Goal: Check status

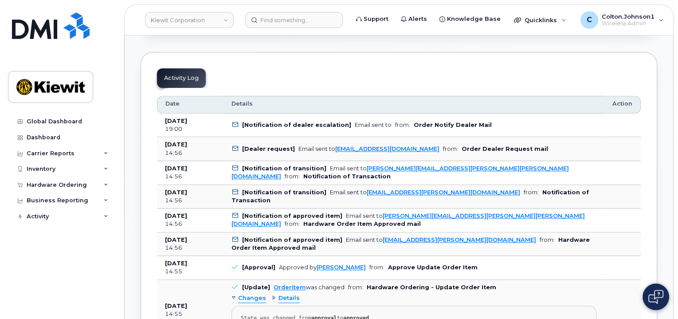
scroll to position [488, 0]
click at [62, 23] on img at bounding box center [51, 25] width 78 height 27
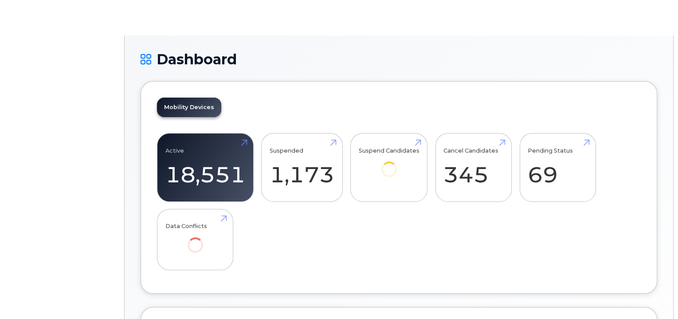
click at [296, 21] on body "Dashboard Mobility Devices Active 18,551 Suspended 1,173 Suspend Candidates Can…" at bounding box center [339, 238] width 678 height 477
click at [174, 56] on h1 "Dashboard" at bounding box center [399, 59] width 517 height 16
click at [592, 37] on div "Dashboard Mobility Devices Active 18,551 Suspended 1,173 Suspend Candidates Can…" at bounding box center [399, 241] width 549 height 413
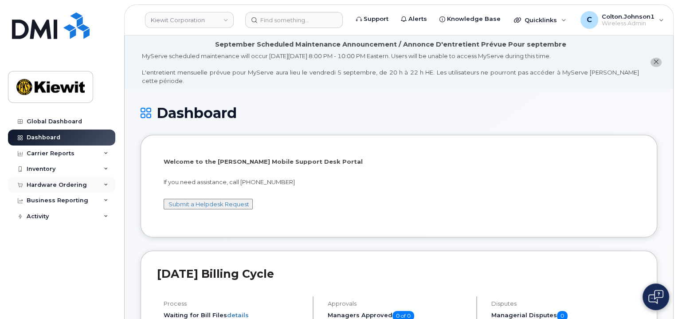
click at [105, 181] on div "Hardware Ordering" at bounding box center [61, 185] width 107 height 16
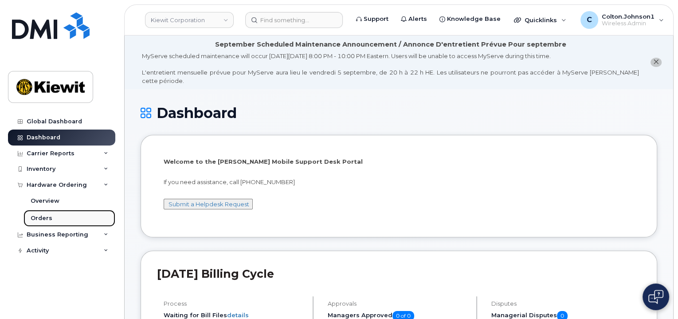
click at [76, 217] on link "Orders" at bounding box center [70, 218] width 92 height 17
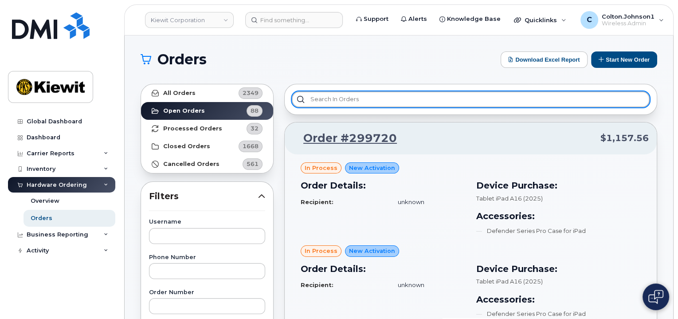
click at [373, 98] on input "text" at bounding box center [471, 99] width 358 height 16
click at [355, 94] on input "text" at bounding box center [471, 99] width 358 height 16
paste input "Kenneth.Bell3"
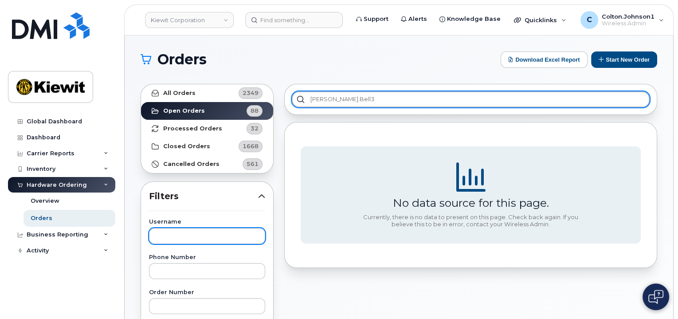
type input "Kenneth.Bell3"
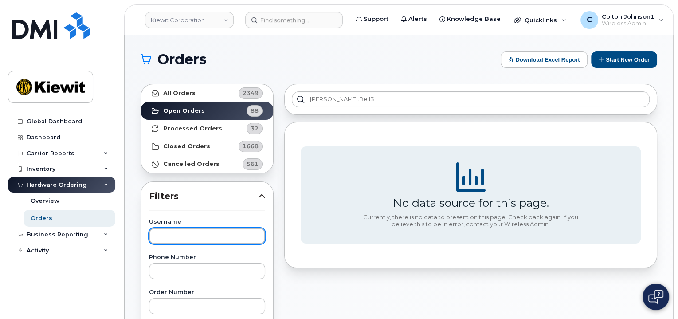
click at [183, 241] on input "text" at bounding box center [207, 236] width 116 height 16
paste input "Kenneth.Bell3"
type input "Kenneth.Bell3"
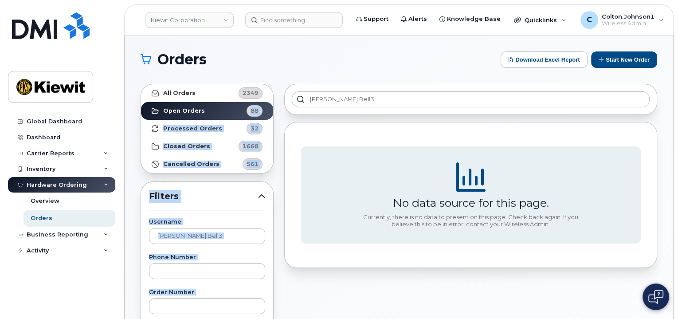
drag, startPoint x: 379, startPoint y: 107, endPoint x: 220, endPoint y: 111, distance: 158.9
click at [413, 85] on div "Kenneth.Bell3" at bounding box center [470, 99] width 373 height 31
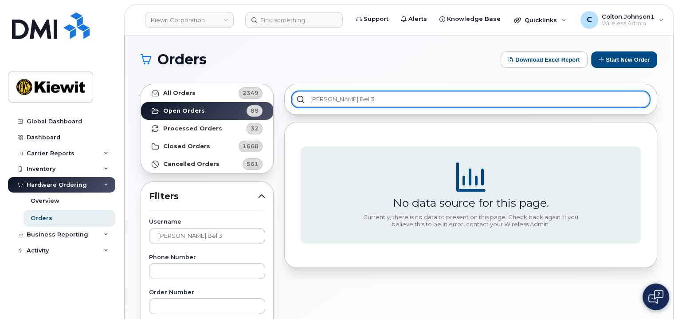
drag, startPoint x: 338, startPoint y: 106, endPoint x: 302, endPoint y: 106, distance: 35.9
click at [302, 106] on input "Kenneth.Bell3" at bounding box center [471, 99] width 358 height 16
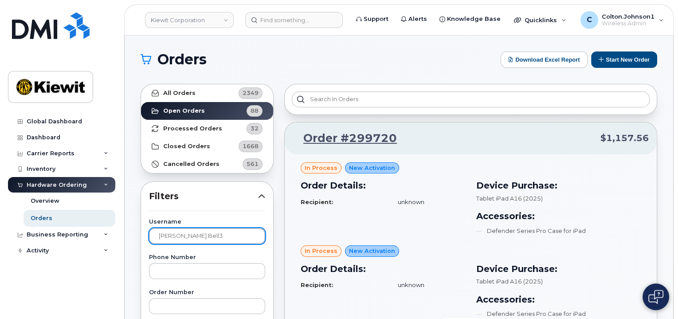
click at [224, 228] on input "Kenneth.Bell3" at bounding box center [207, 236] width 116 height 16
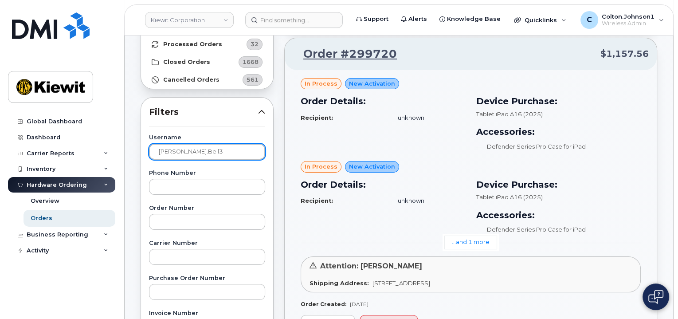
scroll to position [89, 0]
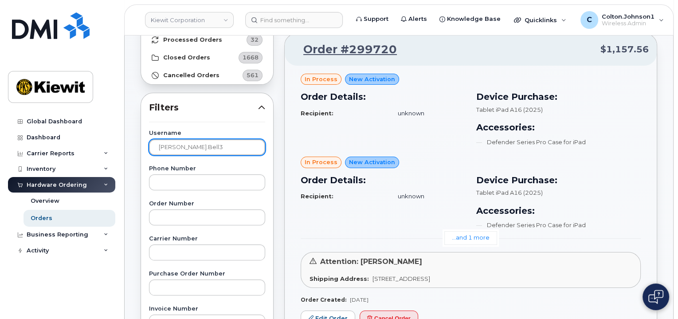
drag, startPoint x: 140, startPoint y: 150, endPoint x: 128, endPoint y: 148, distance: 12.6
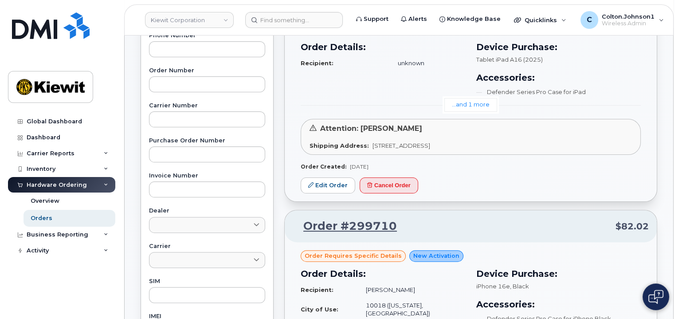
scroll to position [0, 0]
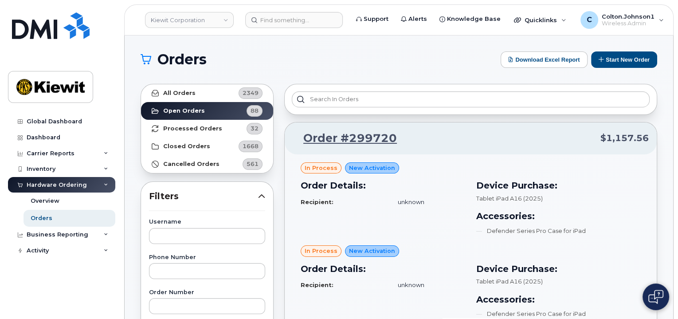
click at [406, 52] on div "Orders Download Excel Report Start New Order" at bounding box center [399, 59] width 517 height 16
click at [301, 14] on input at bounding box center [294, 20] width 98 height 16
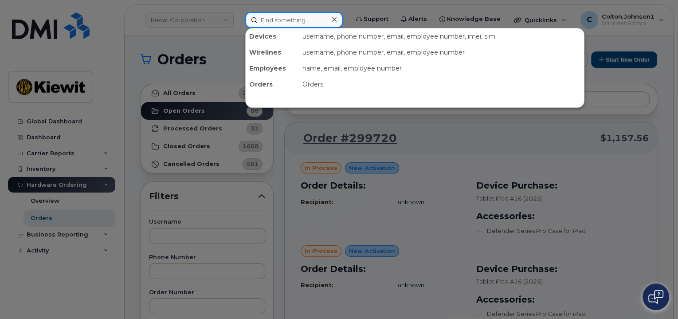
paste input "299307"
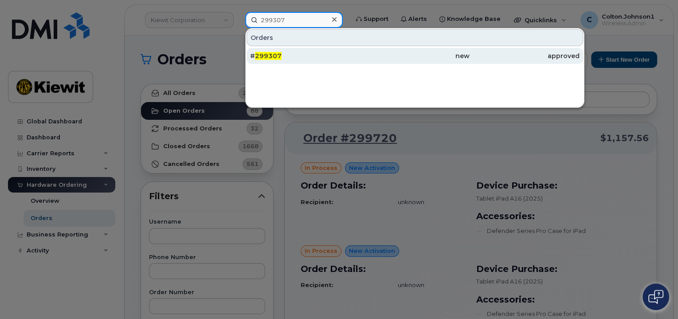
type input "299307"
click at [303, 55] on div "# 299307" at bounding box center [305, 55] width 110 height 9
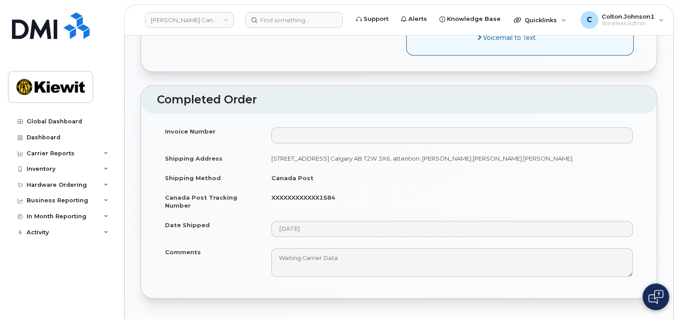
scroll to position [532, 0]
drag, startPoint x: 287, startPoint y: 177, endPoint x: 346, endPoint y: 176, distance: 59.9
click at [346, 187] on td "XXXXXXXXXXXX1584" at bounding box center [453, 201] width 378 height 28
click at [356, 187] on td "XXXXXXXXXXXX1584" at bounding box center [453, 201] width 378 height 28
drag, startPoint x: 262, startPoint y: 170, endPoint x: 381, endPoint y: 172, distance: 118.9
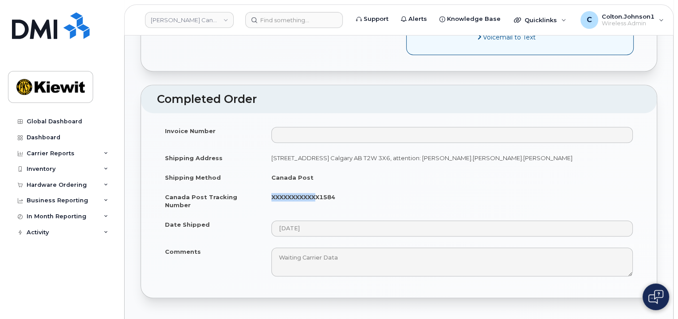
click at [372, 187] on tr "Canada Post Tracking Number XXXXXXXXXXXX1584" at bounding box center [399, 201] width 484 height 28
click at [391, 187] on td "XXXXXXXXXXXX1584" at bounding box center [453, 201] width 378 height 28
drag, startPoint x: 285, startPoint y: 177, endPoint x: 346, endPoint y: 177, distance: 60.8
click at [346, 187] on td "XXXXXXXXXXXX1584" at bounding box center [453, 201] width 378 height 28
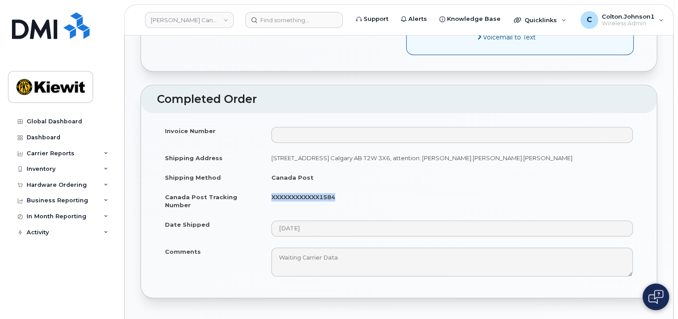
drag, startPoint x: 270, startPoint y: 183, endPoint x: 353, endPoint y: 181, distance: 83.4
click at [353, 187] on td "XXXXXXXXXXXX1584" at bounding box center [453, 201] width 378 height 28
click at [355, 187] on td "XXXXXXXXXXXX1584" at bounding box center [453, 201] width 378 height 28
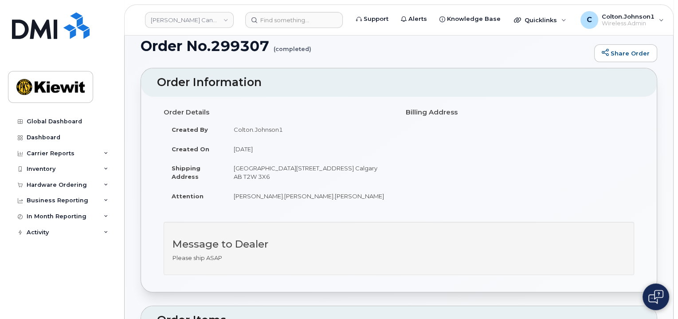
scroll to position [44, 0]
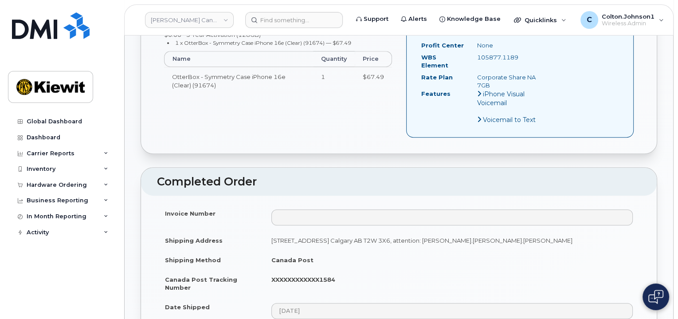
scroll to position [532, 0]
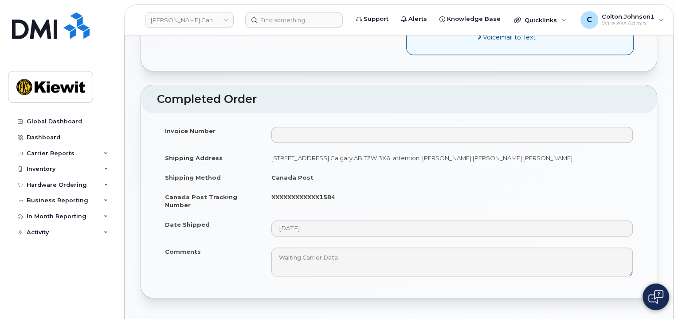
click at [519, 168] on td "Canada Post" at bounding box center [453, 178] width 378 height 20
click at [295, 15] on input at bounding box center [294, 20] width 98 height 16
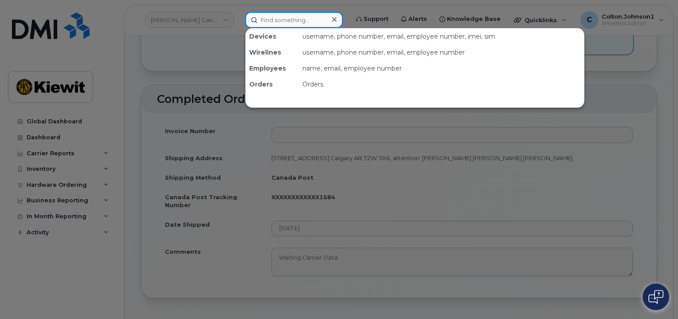
paste input "299546"
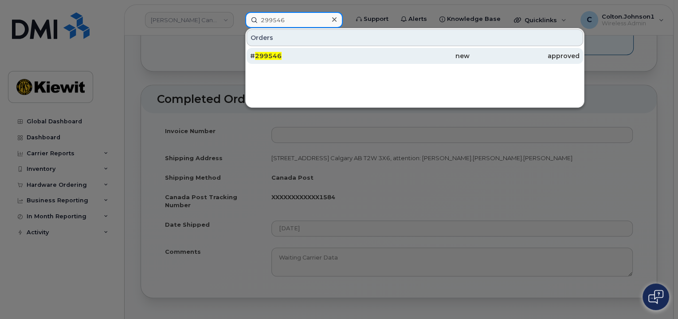
type input "299546"
click at [348, 55] on div "# 299546" at bounding box center [305, 55] width 110 height 9
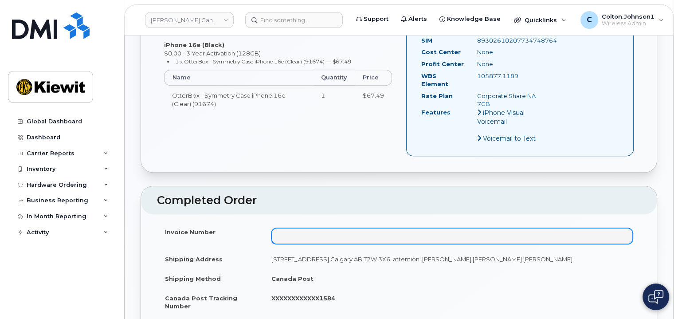
scroll to position [444, 0]
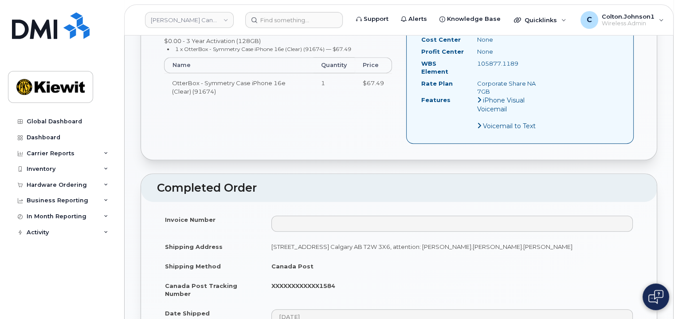
click at [330, 282] on strong "XXXXXXXXXXXX1584" at bounding box center [304, 285] width 64 height 7
click at [374, 276] on td "XXXXXXXXXXXX1584" at bounding box center [453, 290] width 378 height 28
click at [350, 276] on td "XXXXXXXXXXXX1584" at bounding box center [453, 290] width 378 height 28
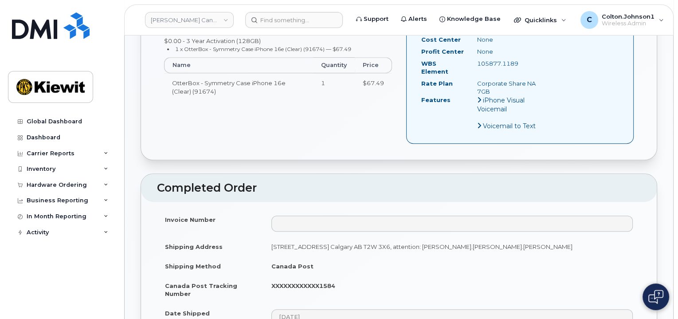
click at [322, 276] on td "XXXXXXXXXXXX1584" at bounding box center [453, 290] width 378 height 28
click at [276, 276] on td "XXXXXXXXXXXX1584" at bounding box center [453, 290] width 378 height 28
drag, startPoint x: 270, startPoint y: 266, endPoint x: 362, endPoint y: 265, distance: 91.8
click at [362, 276] on td "XXXXXXXXXXXX1584" at bounding box center [453, 290] width 378 height 28
